Goal: Entertainment & Leisure: Consume media (video, audio)

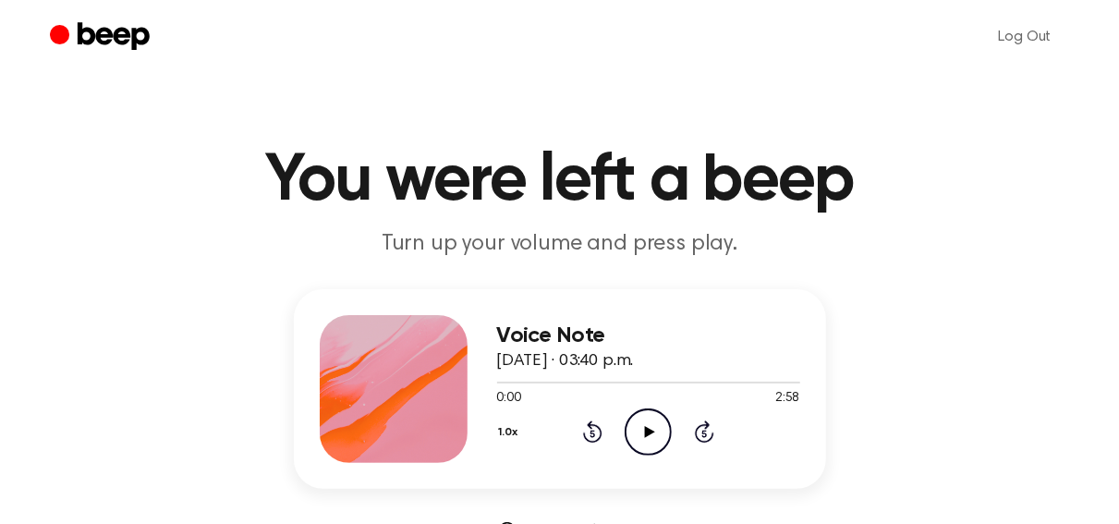
click at [620, 253] on p "Turn up your volume and press play." at bounding box center [559, 244] width 709 height 30
click at [943, 306] on div "Voice Note May 16, 2025 · 03:40 p.m. 0:00 2:58 Your browser does not support th…" at bounding box center [559, 414] width 1074 height 251
click at [449, 188] on h1 "You were left a beep" at bounding box center [560, 181] width 946 height 67
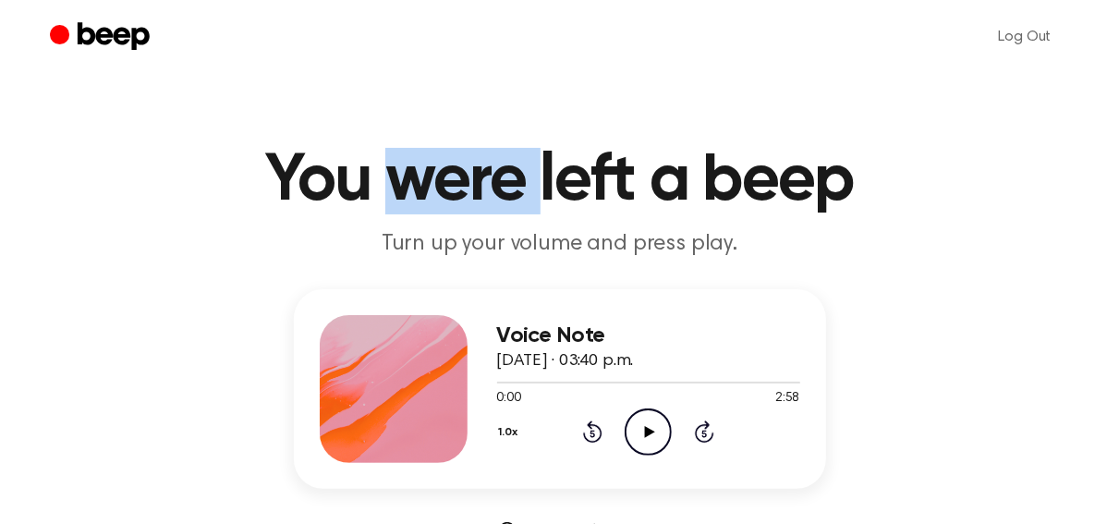
click at [449, 188] on h1 "You were left a beep" at bounding box center [560, 181] width 946 height 67
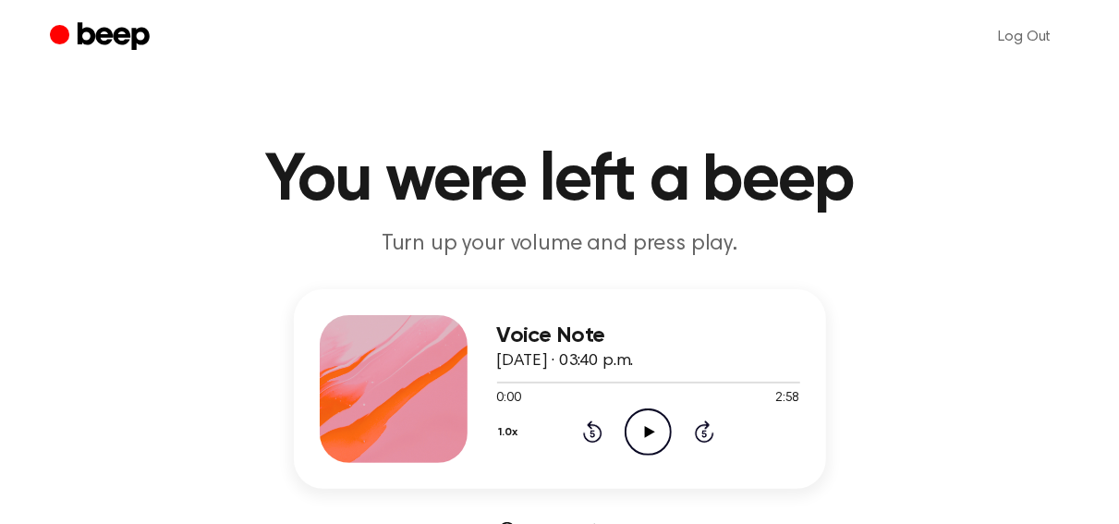
click at [673, 190] on h1 "You were left a beep" at bounding box center [560, 181] width 946 height 67
click at [811, 156] on h1 "You were left a beep" at bounding box center [560, 181] width 946 height 67
click at [649, 431] on icon at bounding box center [650, 432] width 10 height 12
click at [1029, 254] on header "You were left a beep Turn up your volume and press play." at bounding box center [559, 204] width 1074 height 112
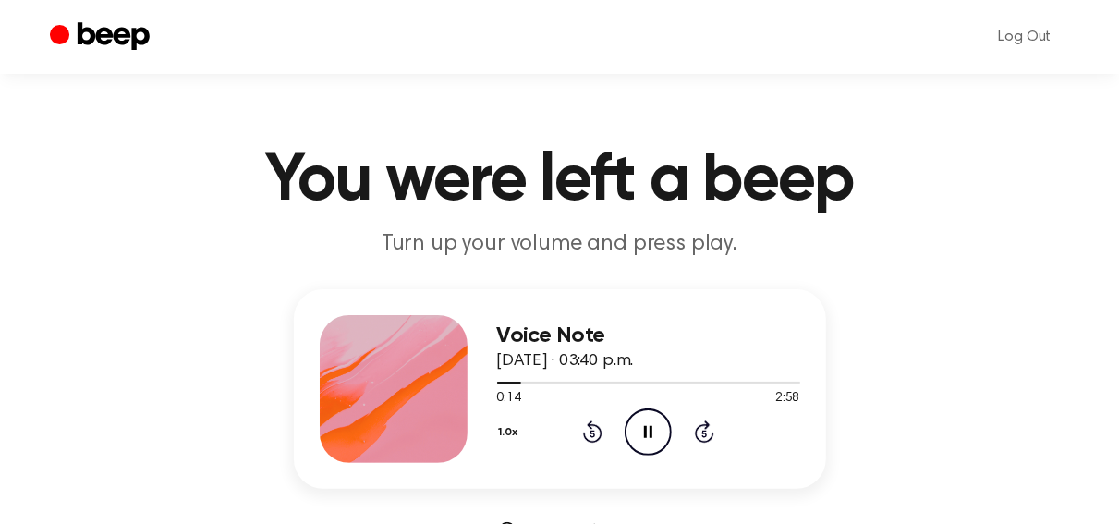
scroll to position [96, 0]
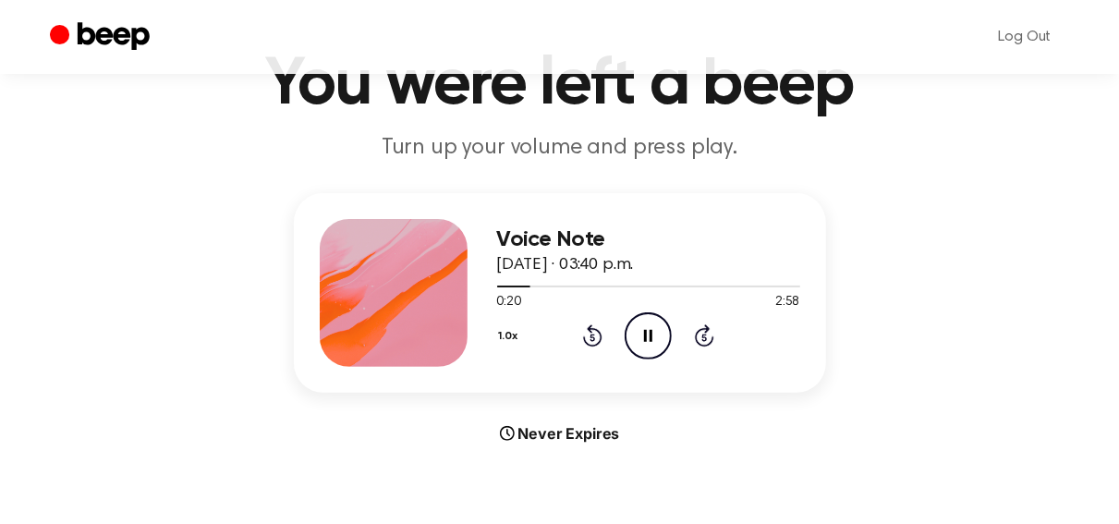
click at [589, 336] on icon "Rewind 5 seconds" at bounding box center [592, 335] width 20 height 24
click at [589, 337] on icon "Rewind 5 seconds" at bounding box center [592, 335] width 20 height 24
click at [590, 337] on icon "Rewind 5 seconds" at bounding box center [592, 335] width 20 height 24
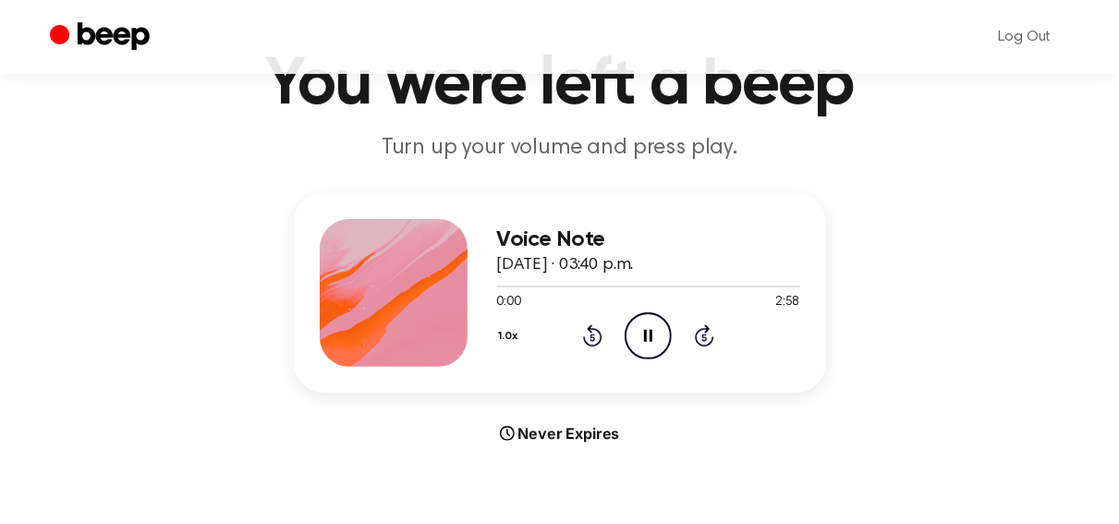
click at [590, 337] on icon "Rewind 5 seconds" at bounding box center [592, 335] width 20 height 24
click at [660, 335] on icon "Pause Audio" at bounding box center [647, 335] width 47 height 47
click at [650, 334] on icon at bounding box center [650, 336] width 10 height 12
click at [648, 333] on icon "Pause Audio" at bounding box center [647, 335] width 47 height 47
click at [648, 333] on icon at bounding box center [650, 336] width 10 height 12
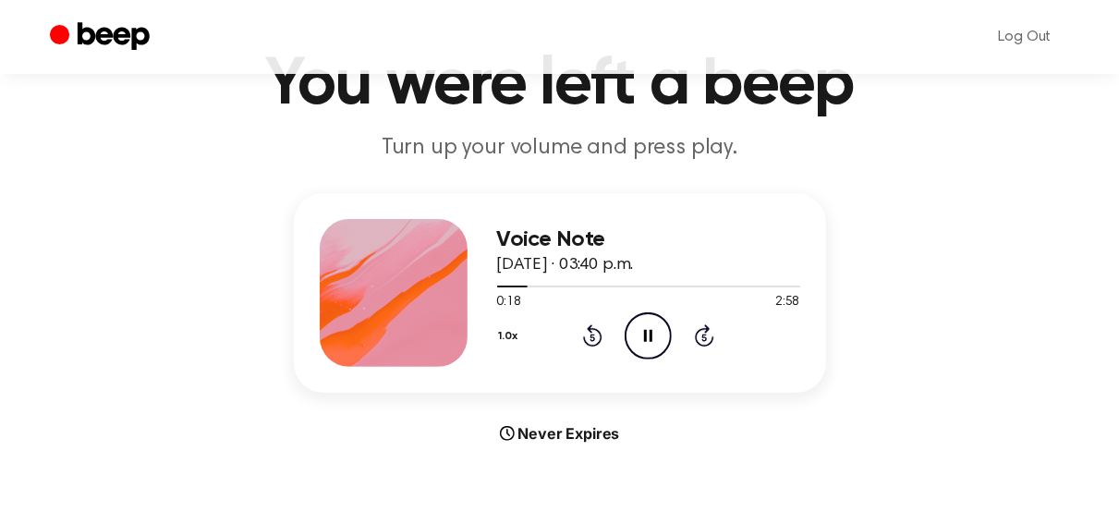
click at [935, 306] on div "Voice Note May 16, 2025 · 03:40 p.m. 0:18 2:58 Your browser does not support th…" at bounding box center [559, 318] width 1074 height 251
click at [504, 334] on button "1.0x" at bounding box center [511, 336] width 29 height 31
click at [886, 304] on div "Voice Note May 16, 2025 · 03:40 p.m. 0:22 2:58 Your browser does not support th…" at bounding box center [559, 318] width 1074 height 251
click at [641, 329] on icon "Pause Audio" at bounding box center [647, 335] width 47 height 47
click at [1012, 321] on div "Voice Note May 16, 2025 · 03:40 p.m. 0:24 2:58 Your browser does not support th…" at bounding box center [559, 318] width 1074 height 251
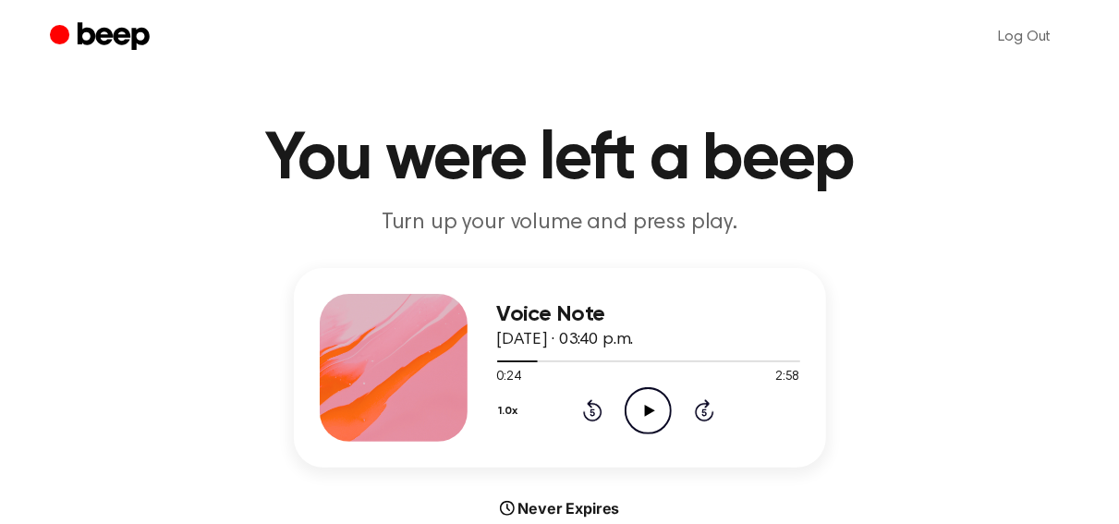
scroll to position [0, 0]
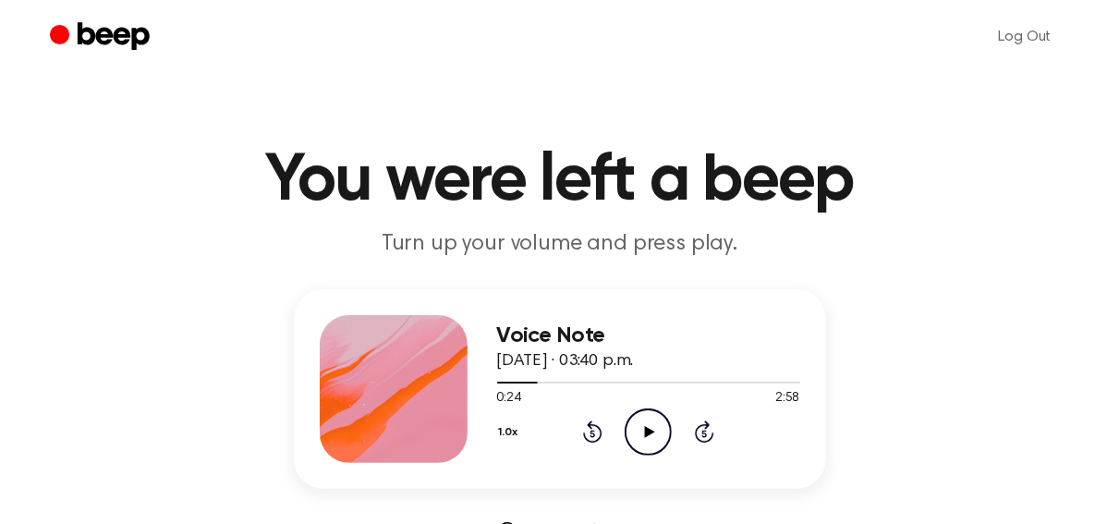
drag, startPoint x: 547, startPoint y: 339, endPoint x: 676, endPoint y: 357, distance: 130.6
click at [676, 357] on div "Voice Note May 16, 2025 · 03:40 p.m." at bounding box center [648, 348] width 303 height 51
click at [1037, 326] on div "Voice Note May 16, 2025 · 03:40 p.m. 0:24 2:58 Your browser does not support th…" at bounding box center [559, 414] width 1074 height 251
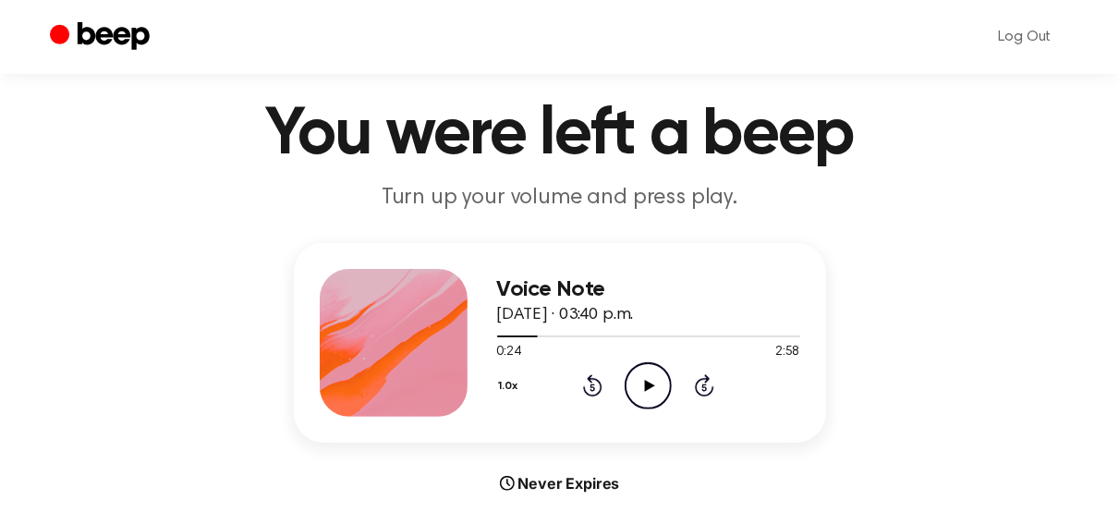
scroll to position [96, 0]
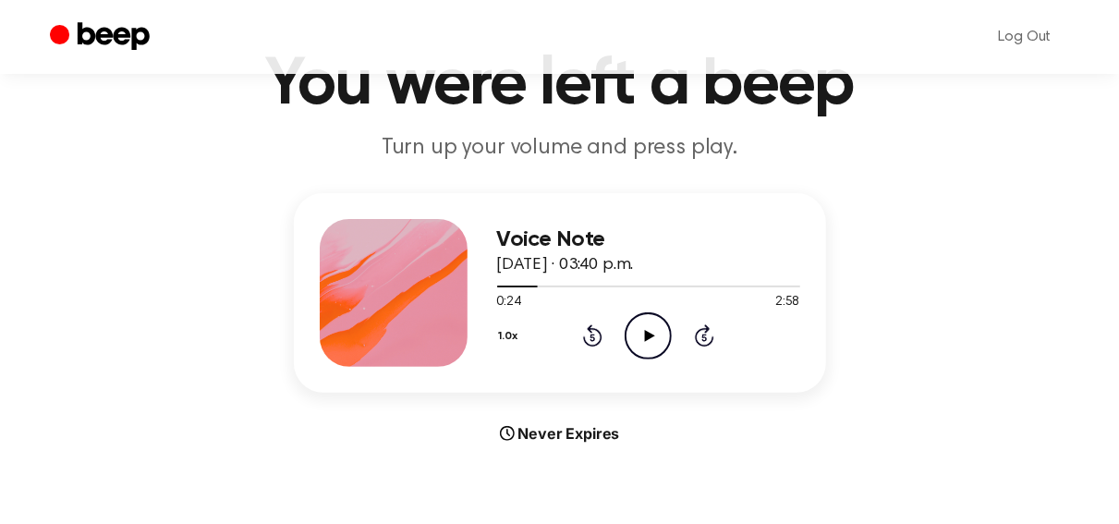
click at [901, 306] on div "Voice Note May 16, 2025 · 03:40 p.m. 0:24 2:58 Your browser does not support th…" at bounding box center [559, 318] width 1074 height 251
click at [923, 258] on div "Voice Note May 16, 2025 · 03:40 p.m. 0:24 2:58 Your browser does not support th…" at bounding box center [559, 318] width 1074 height 251
click at [649, 340] on icon "Play Audio" at bounding box center [647, 335] width 47 height 47
click at [87, 153] on header "You were left a beep Turn up your volume and press play." at bounding box center [559, 108] width 1074 height 112
click at [651, 343] on icon "Pause Audio" at bounding box center [647, 335] width 47 height 47
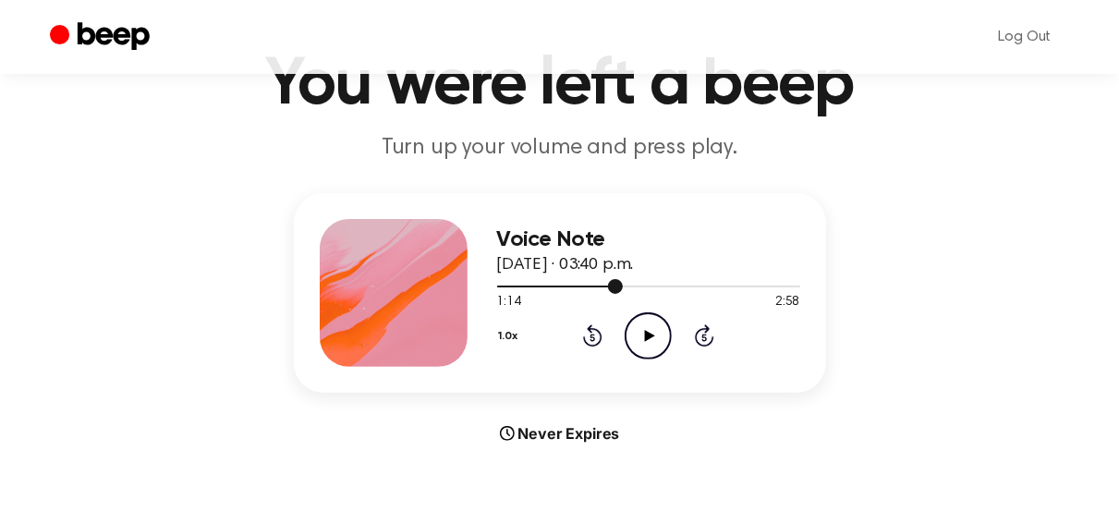
drag, startPoint x: 624, startPoint y: 281, endPoint x: 500, endPoint y: 285, distance: 123.9
click at [500, 285] on div at bounding box center [648, 285] width 303 height 15
drag, startPoint x: 504, startPoint y: 285, endPoint x: 489, endPoint y: 292, distance: 17.0
click at [489, 285] on div "Voice Note May 16, 2025 · 03:40 p.m. 0:05 2:58 Your browser does not support th…" at bounding box center [560, 293] width 532 height 200
click at [638, 333] on icon "Play Audio" at bounding box center [647, 335] width 47 height 47
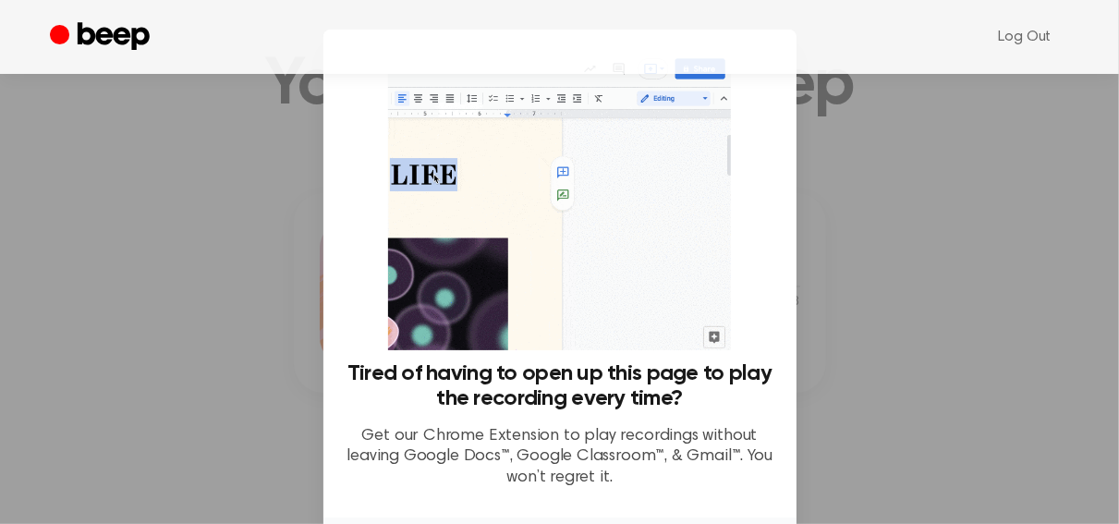
click at [876, 232] on div at bounding box center [559, 262] width 1119 height 524
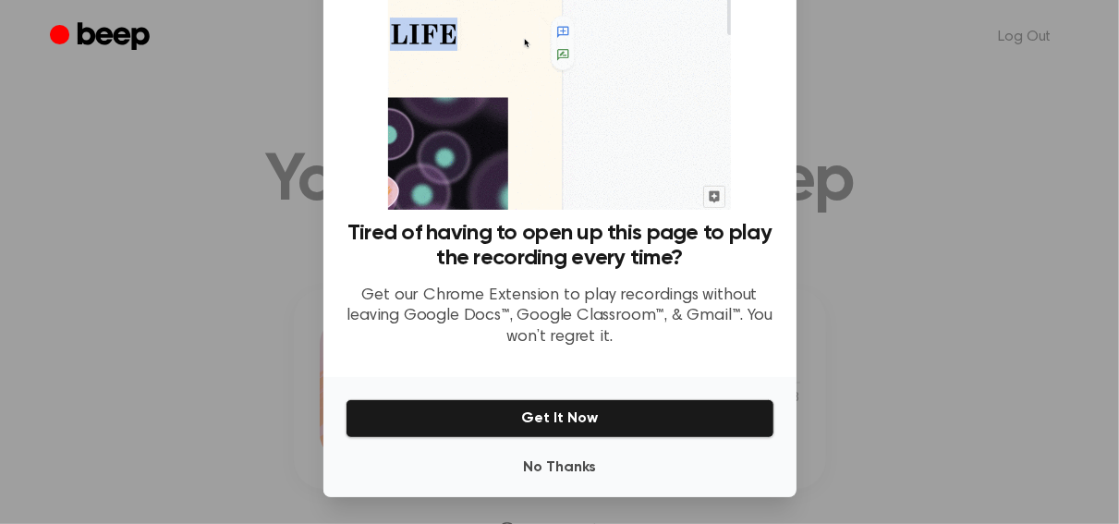
scroll to position [142, 0]
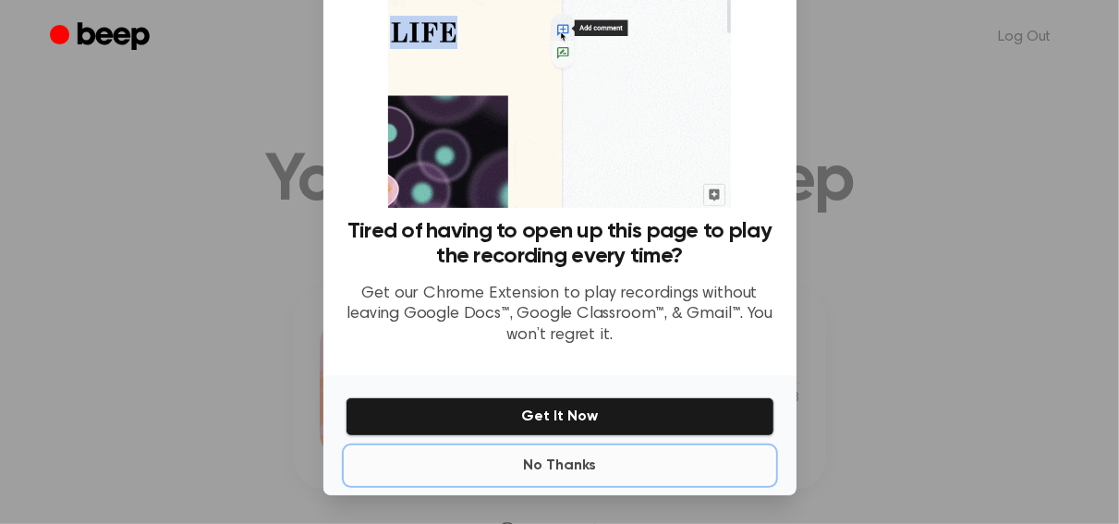
click at [551, 461] on button "No Thanks" at bounding box center [559, 465] width 429 height 37
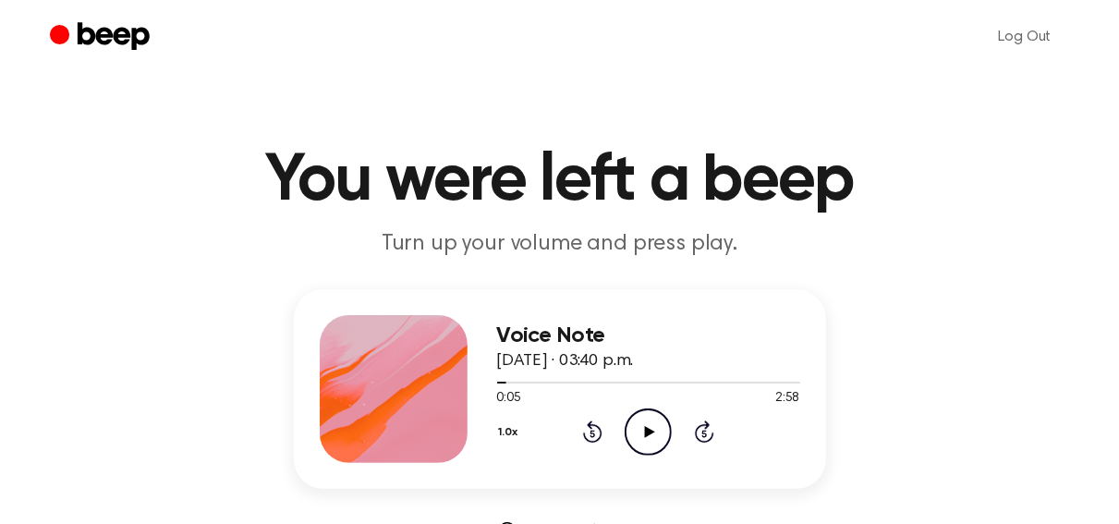
click at [653, 426] on icon "Play Audio" at bounding box center [647, 431] width 47 height 47
click at [651, 426] on icon at bounding box center [648, 432] width 8 height 12
click at [650, 431] on icon at bounding box center [650, 432] width 10 height 12
drag, startPoint x: 672, startPoint y: 361, endPoint x: 734, endPoint y: 349, distance: 63.0
click at [498, 361] on span "May 16, 2025 · 03:40 p.m." at bounding box center [565, 361] width 137 height 17
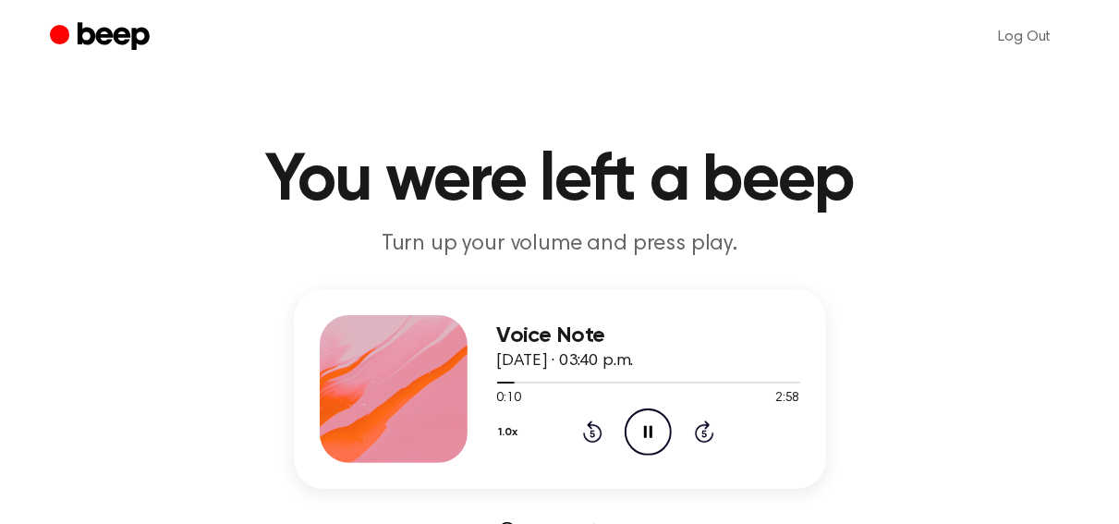
click at [938, 330] on div "Voice Note May 16, 2025 · 03:40 p.m. 0:10 2:58 Your browser does not support th…" at bounding box center [559, 414] width 1074 height 251
click at [1019, 332] on div "Voice Note May 16, 2025 · 03:40 p.m. 0:32 2:58 Your browser does not support th…" at bounding box center [559, 414] width 1074 height 251
drag, startPoint x: 681, startPoint y: 365, endPoint x: 494, endPoint y: 336, distance: 188.8
click at [494, 336] on div "Voice Note May 16, 2025 · 03:40 p.m. 0:34 2:58 Your browser does not support th…" at bounding box center [560, 389] width 532 height 200
click at [892, 338] on div "Voice Note May 16, 2025 · 03:40 p.m. 0:35 2:58 Your browser does not support th…" at bounding box center [559, 414] width 1074 height 251
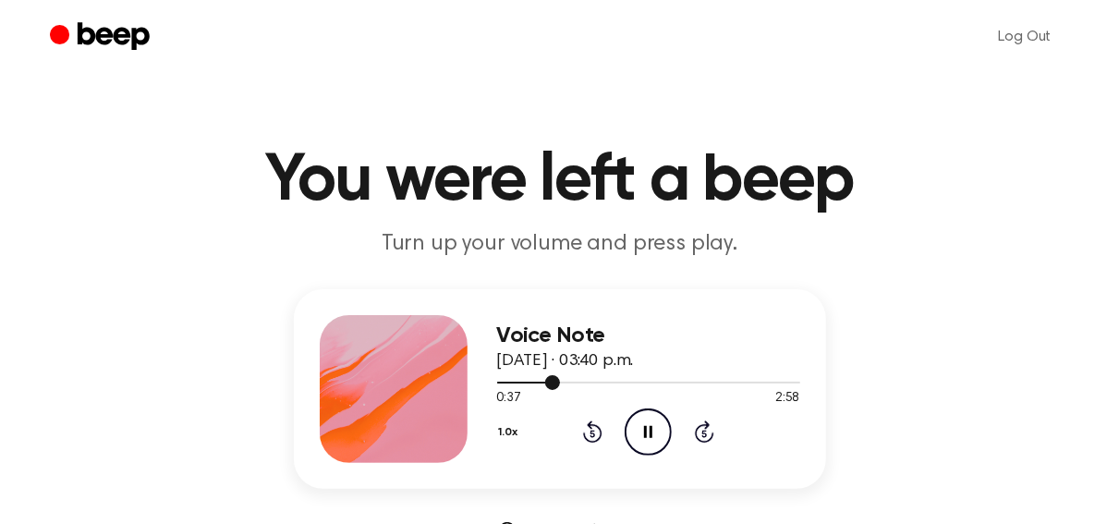
click at [609, 378] on div at bounding box center [648, 381] width 303 height 15
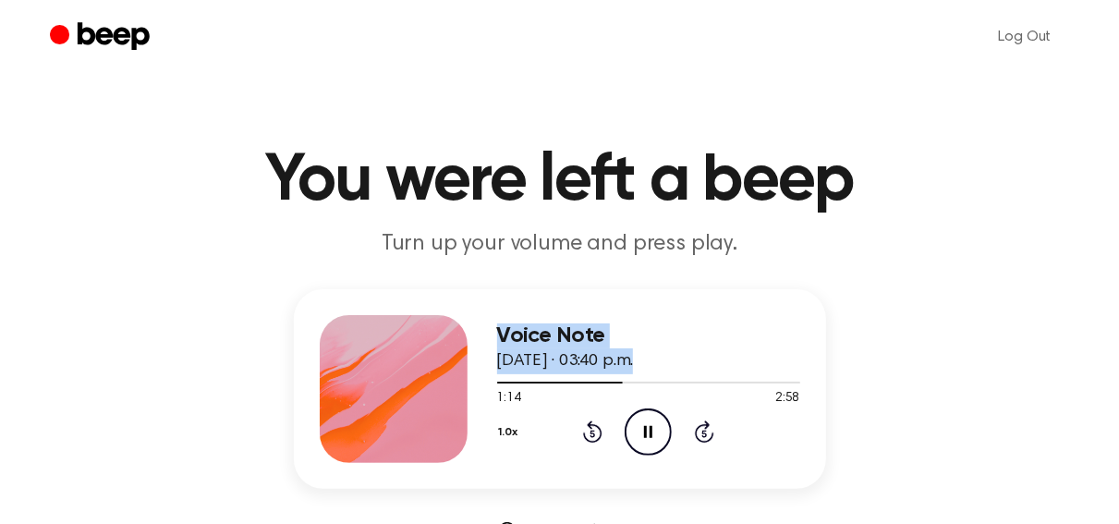
drag, startPoint x: 612, startPoint y: 384, endPoint x: 460, endPoint y: 387, distance: 151.5
click at [453, 384] on div "Voice Note May 16, 2025 · 03:40 p.m. 1:14 2:58 Your browser does not support th…" at bounding box center [560, 389] width 532 height 200
click at [499, 382] on div at bounding box center [648, 381] width 303 height 15
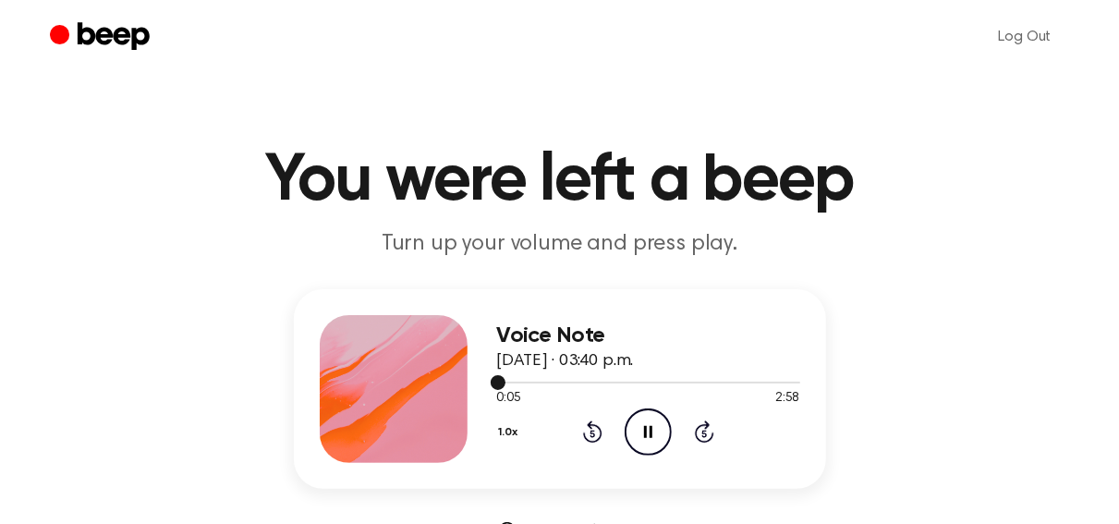
click at [498, 382] on div at bounding box center [501, 383] width 8 height 2
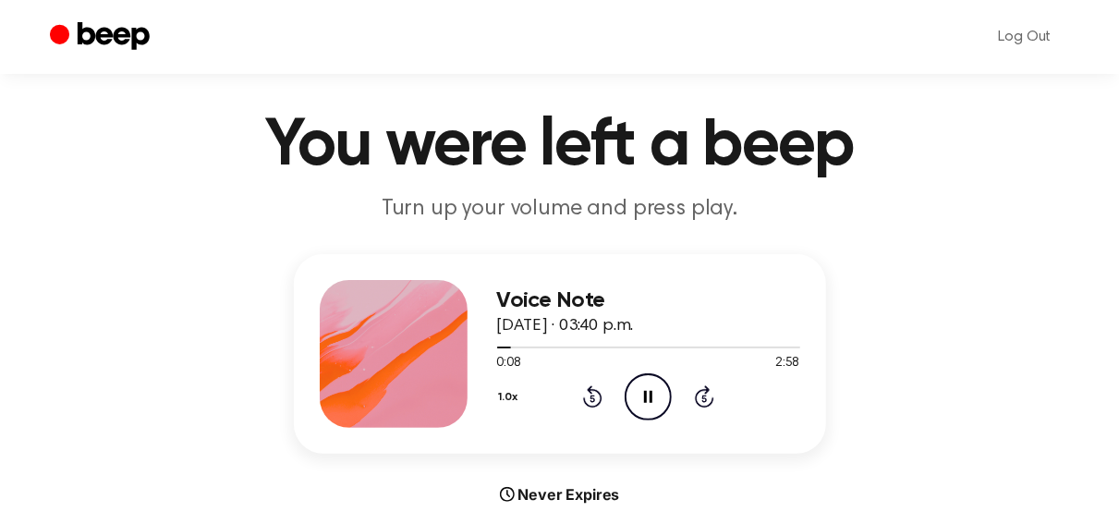
scroll to position [0, 0]
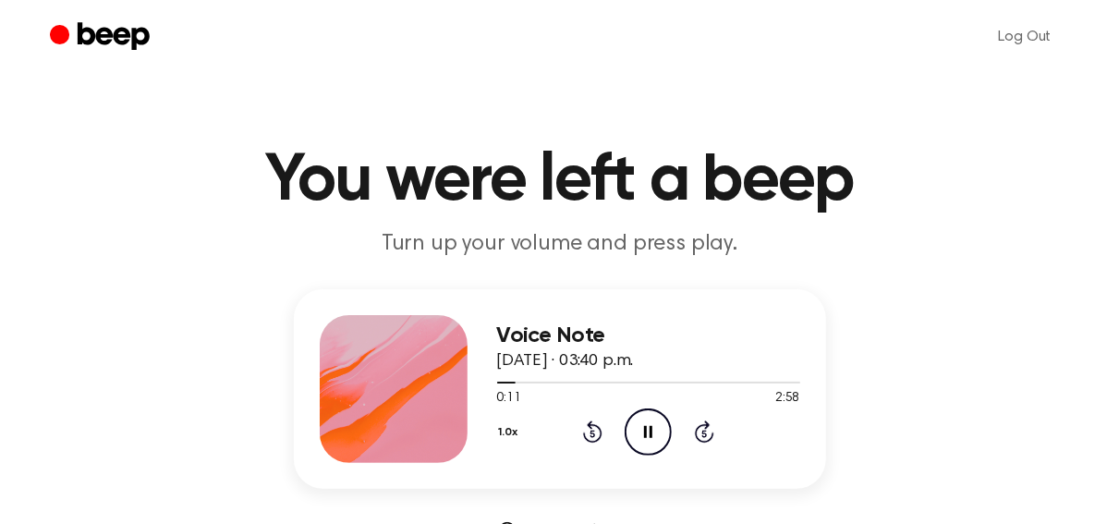
click at [1012, 343] on div "Voice Note May 16, 2025 · 03:40 p.m. 0:11 2:58 Your browser does not support th…" at bounding box center [559, 414] width 1074 height 251
click at [655, 441] on icon "Pause Audio" at bounding box center [647, 431] width 47 height 47
drag, startPoint x: 494, startPoint y: 336, endPoint x: 616, endPoint y: 333, distance: 122.0
click at [616, 333] on div "Voice Note May 16, 2025 · 03:40 p.m. 0:30 2:58 Your browser does not support th…" at bounding box center [560, 389] width 532 height 200
click at [1052, 305] on div "Voice Note May 16, 2025 · 03:40 p.m. 0:30 2:58 Your browser does not support th…" at bounding box center [559, 414] width 1074 height 251
